Goal: Transaction & Acquisition: Purchase product/service

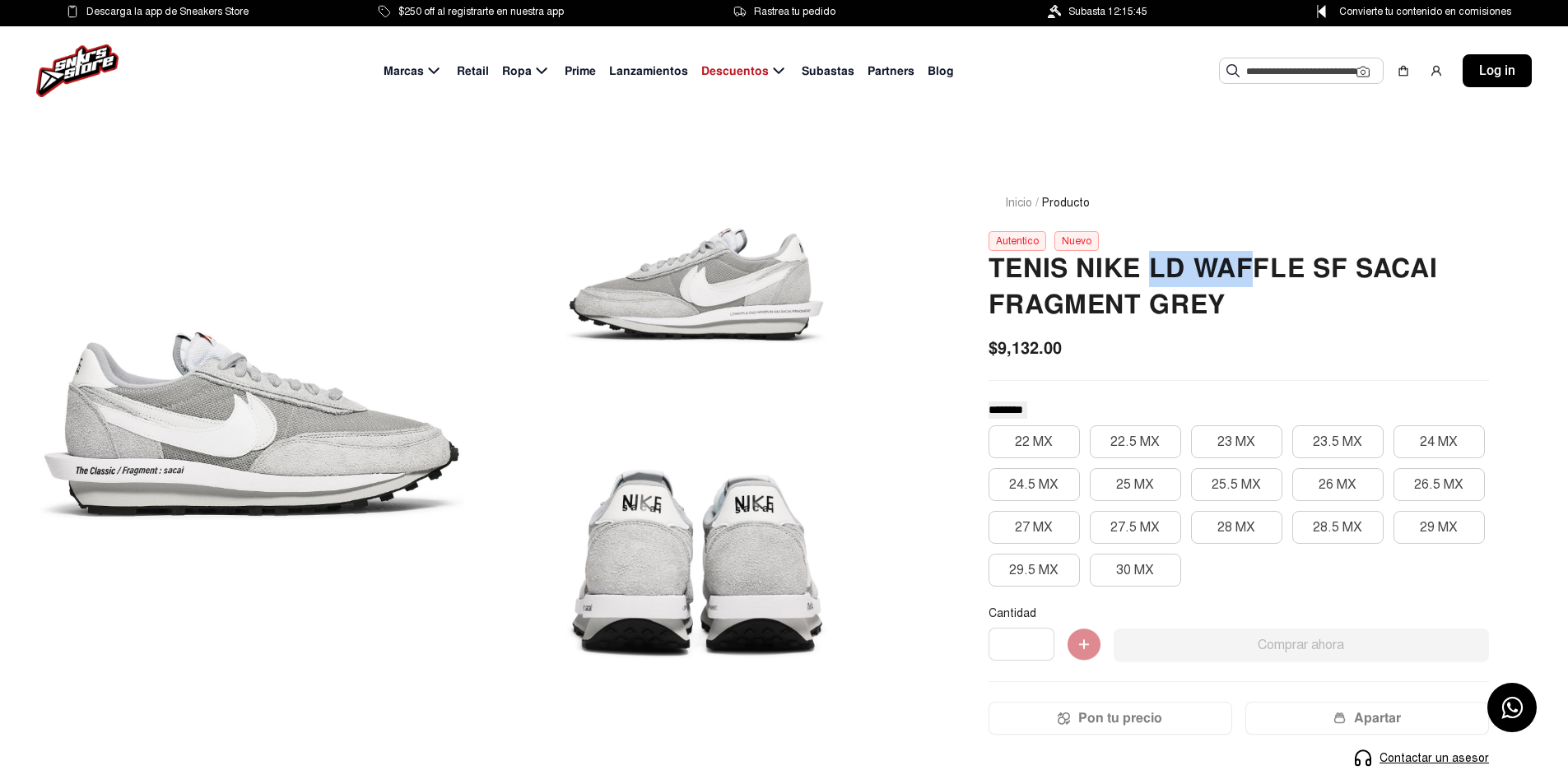
drag, startPoint x: 1147, startPoint y: 268, endPoint x: 1259, endPoint y: 265, distance: 112.0
click at [1259, 265] on h2 "Tenis Nike Ld Waffle Sf Sacai Fragment Grey" at bounding box center [1239, 287] width 501 height 72
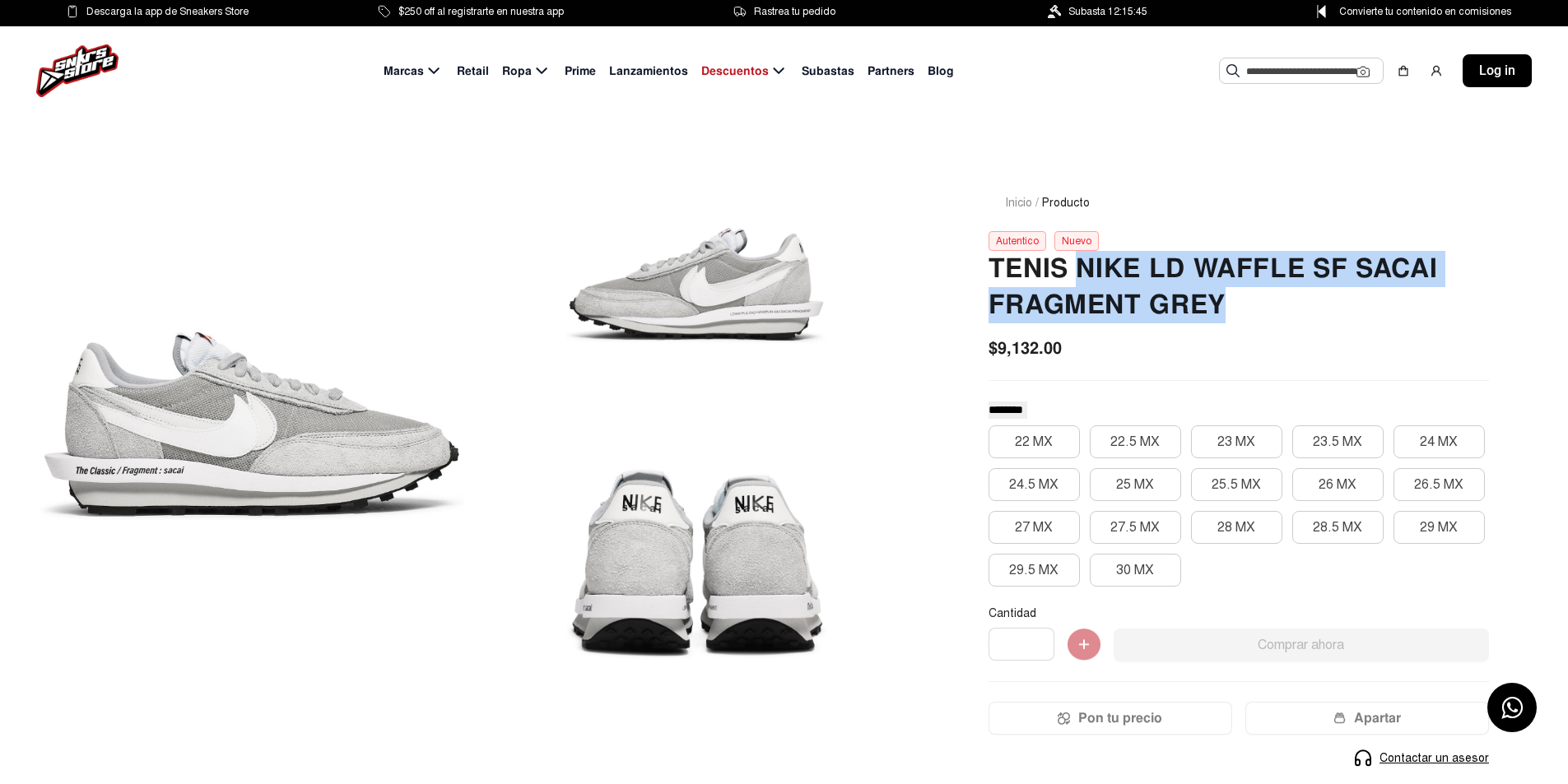
drag, startPoint x: 1081, startPoint y: 269, endPoint x: 1481, endPoint y: 301, distance: 401.3
click at [1480, 300] on h2 "Tenis Nike Ld Waffle Sf Sacai Fragment Grey" at bounding box center [1239, 287] width 501 height 72
copy h2 "Nike Ld Waffle Sf Sacai Fragment Grey"
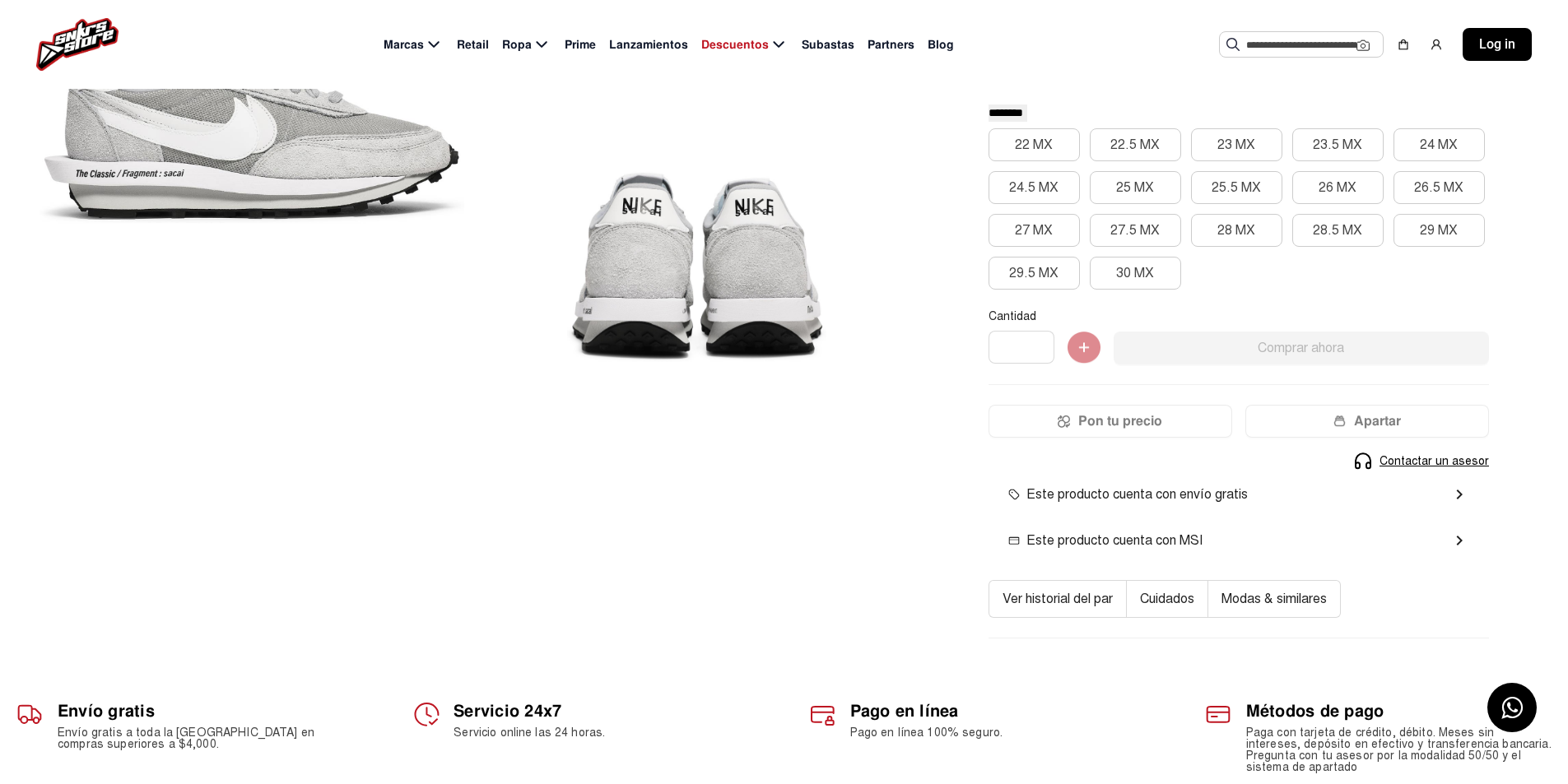
scroll to position [82, 0]
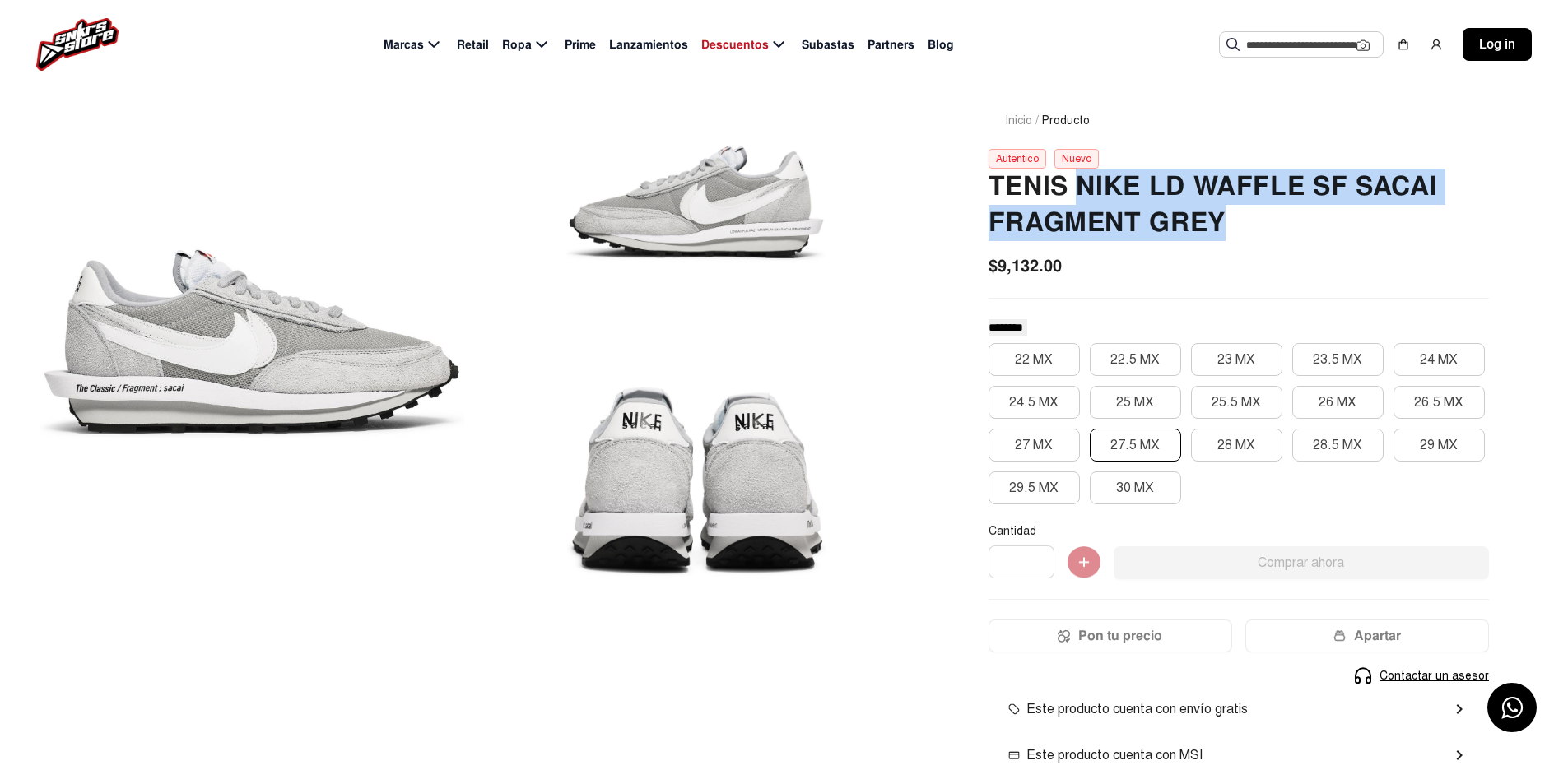
click at [1133, 445] on button "27.5 MX" at bounding box center [1135, 445] width 92 height 33
